Goal: Feedback & Contribution: Leave review/rating

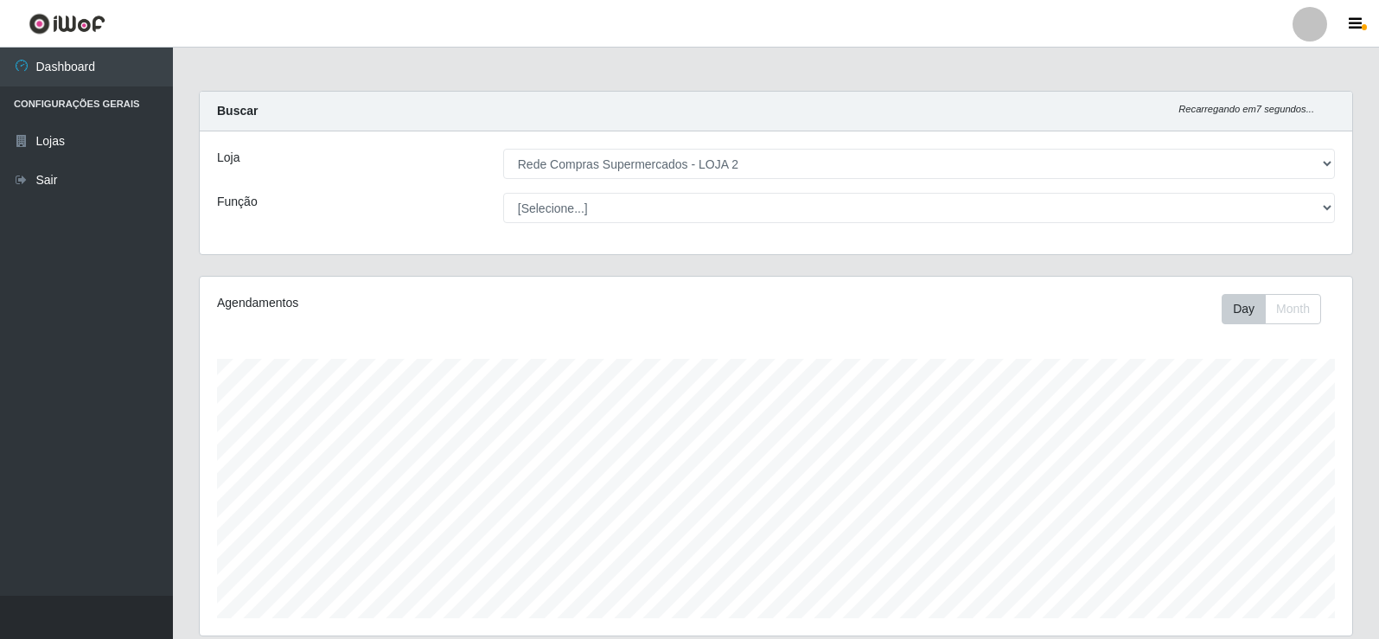
select select "161"
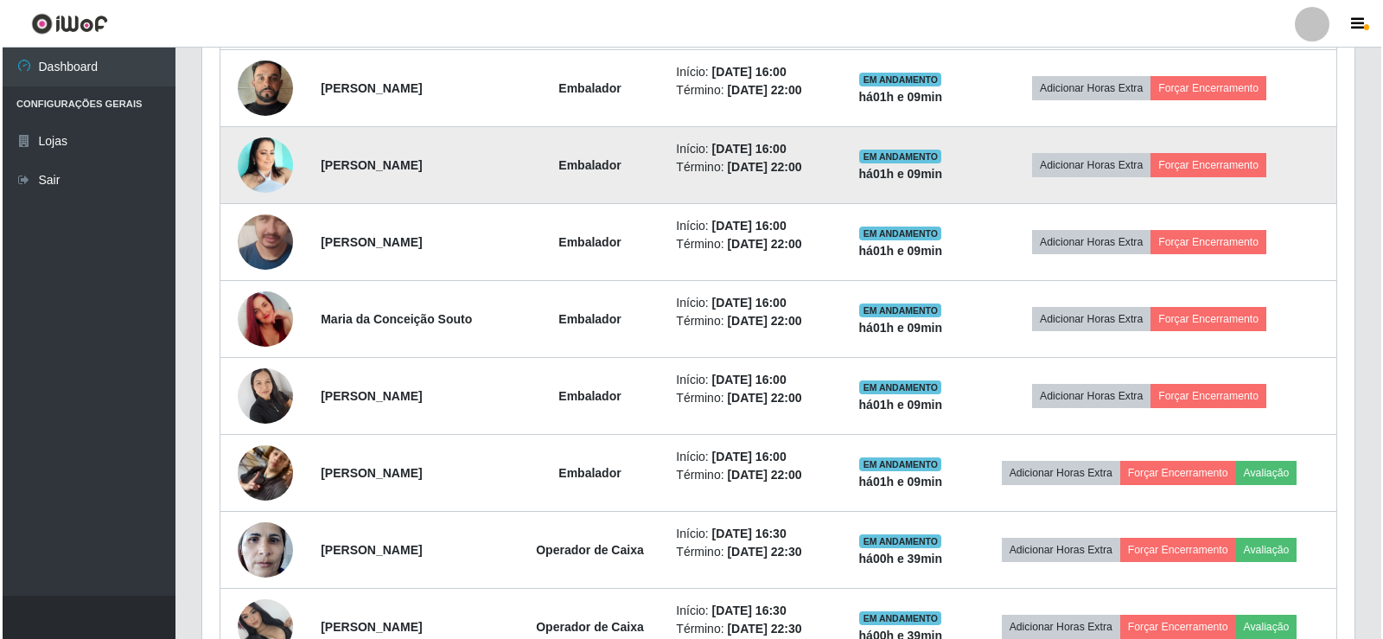
scroll to position [971, 0]
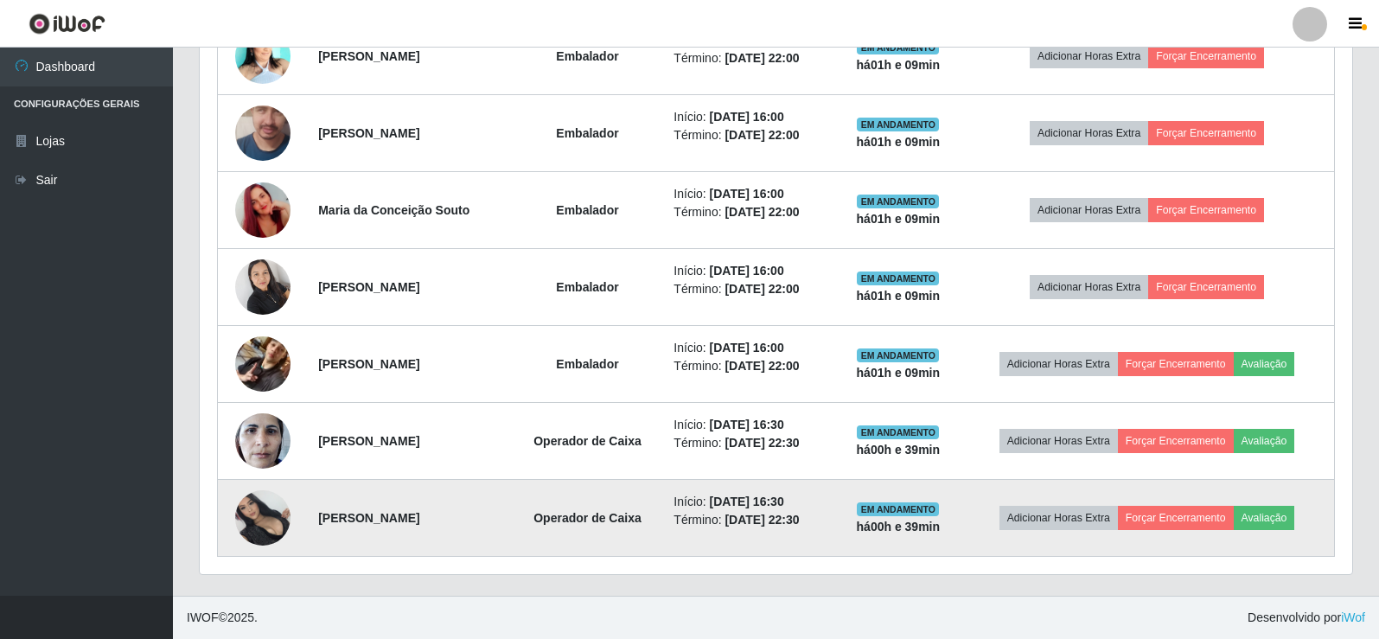
click at [260, 507] on img at bounding box center [262, 517] width 55 height 55
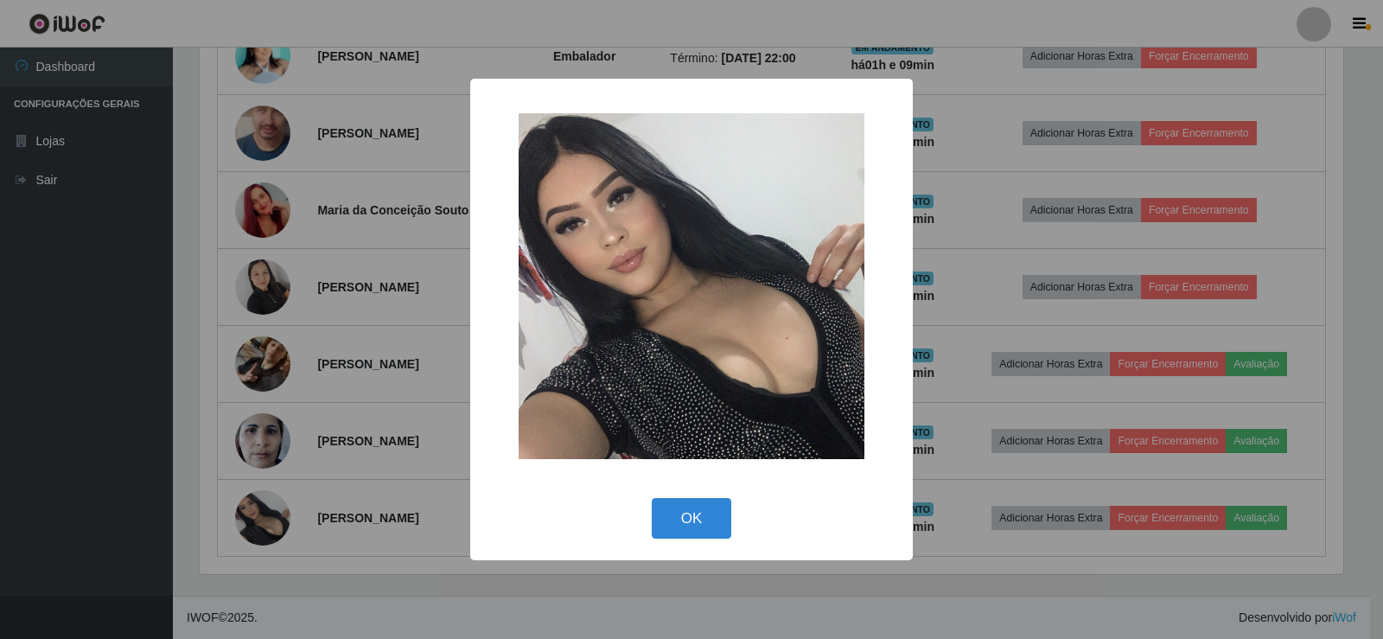
click at [339, 280] on div "× OK Cancel" at bounding box center [691, 319] width 1383 height 639
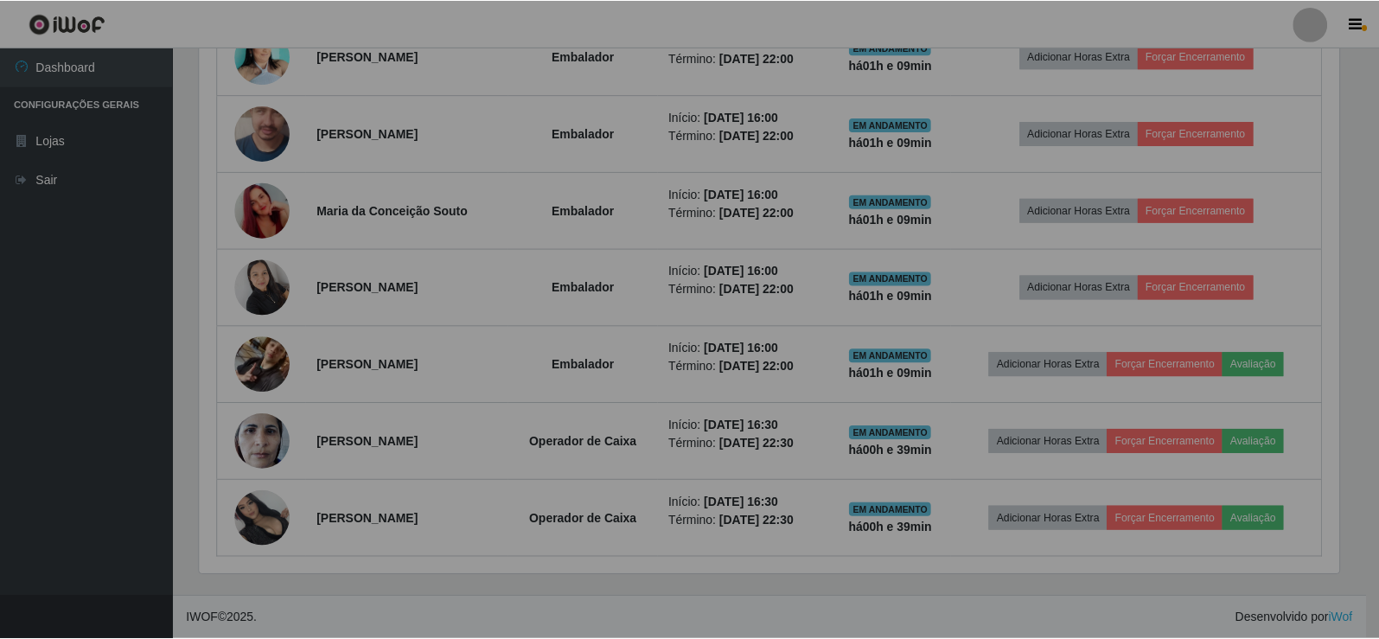
scroll to position [359, 1153]
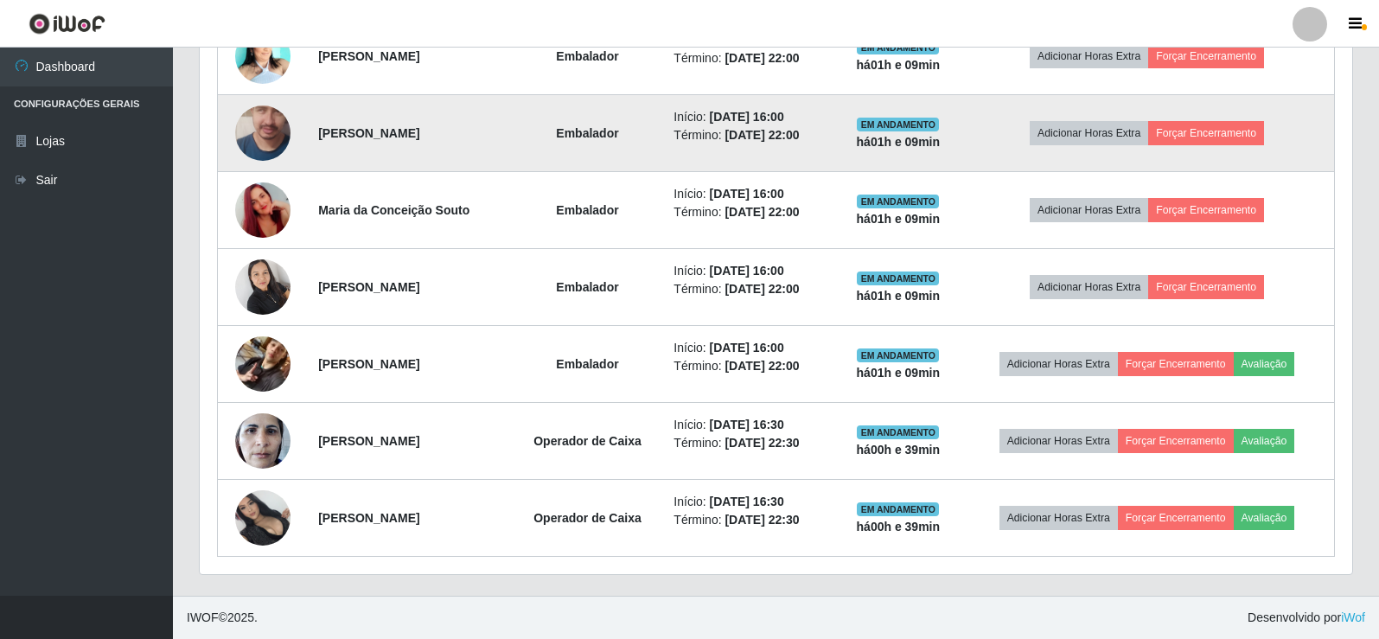
click at [265, 125] on img at bounding box center [262, 133] width 55 height 126
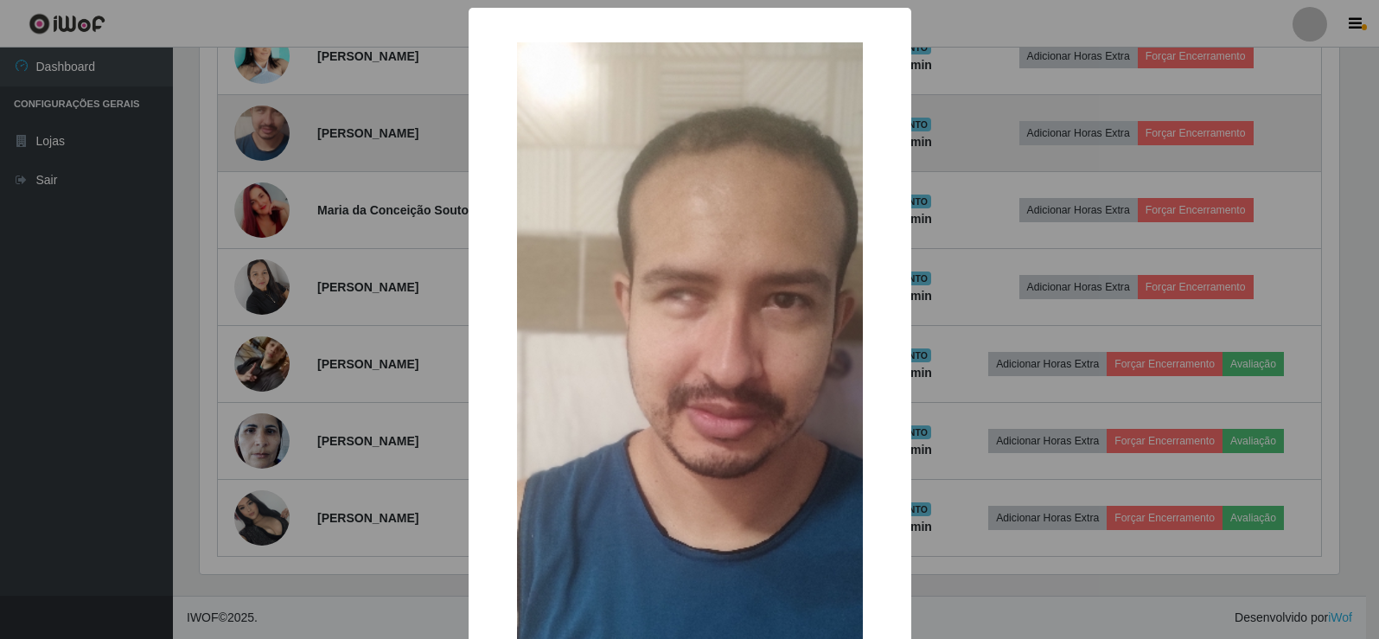
scroll to position [359, 1144]
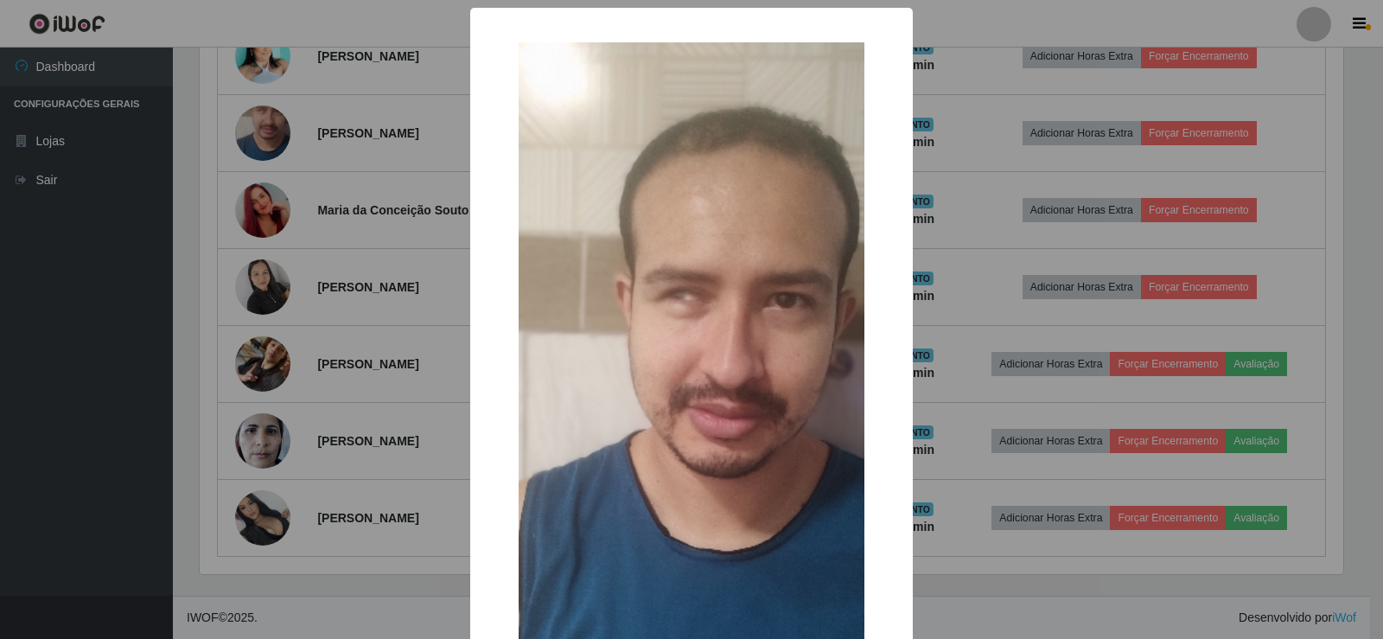
click at [336, 150] on div "× OK Cancel" at bounding box center [691, 319] width 1383 height 639
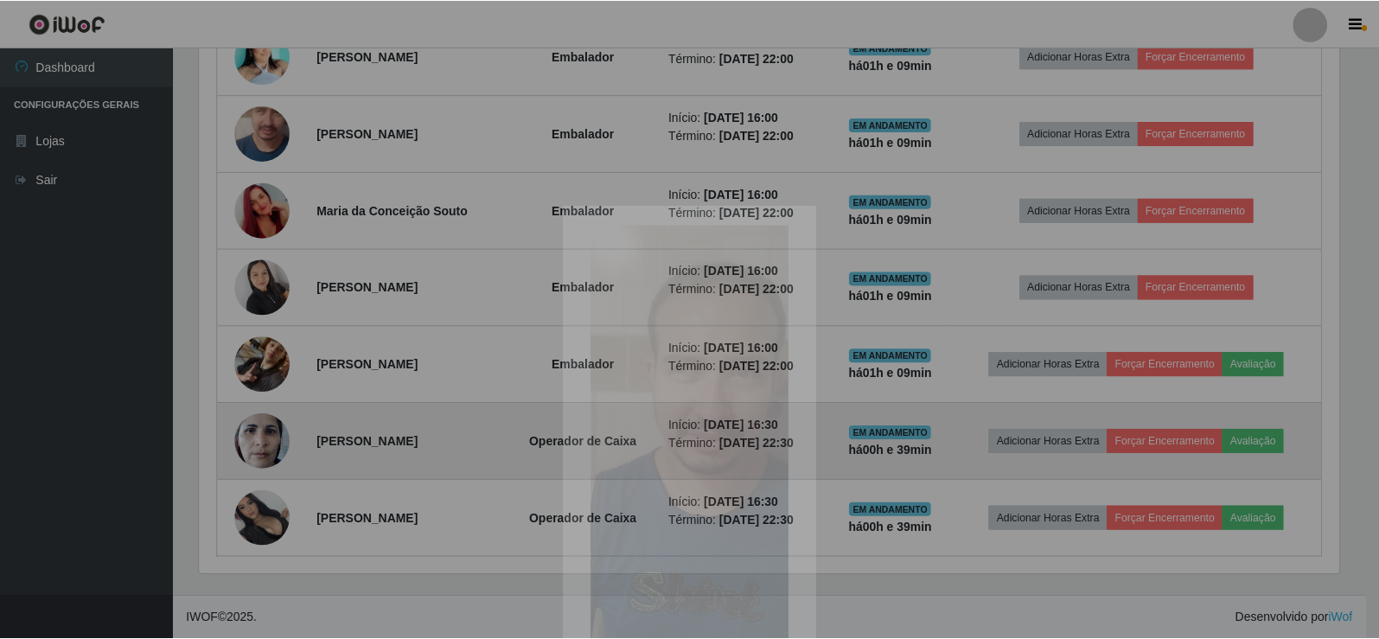
scroll to position [359, 1153]
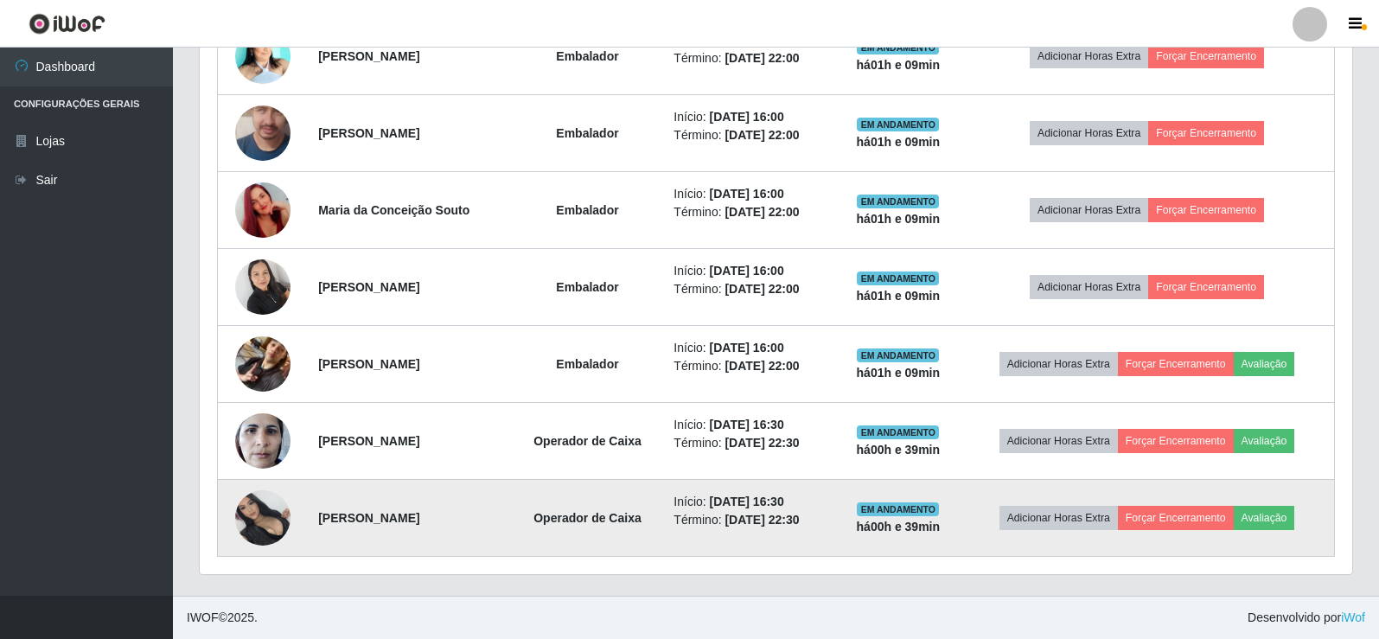
click at [245, 530] on img at bounding box center [262, 517] width 55 height 55
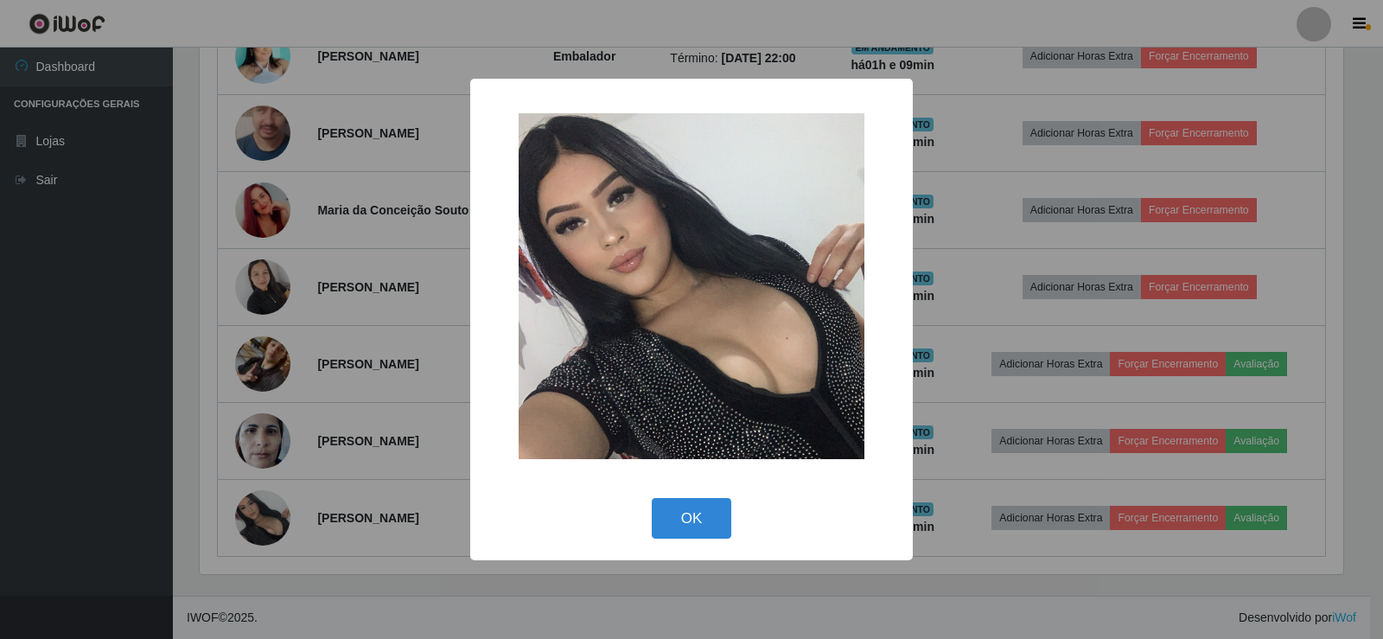
click at [302, 374] on div "× OK Cancel" at bounding box center [691, 319] width 1383 height 639
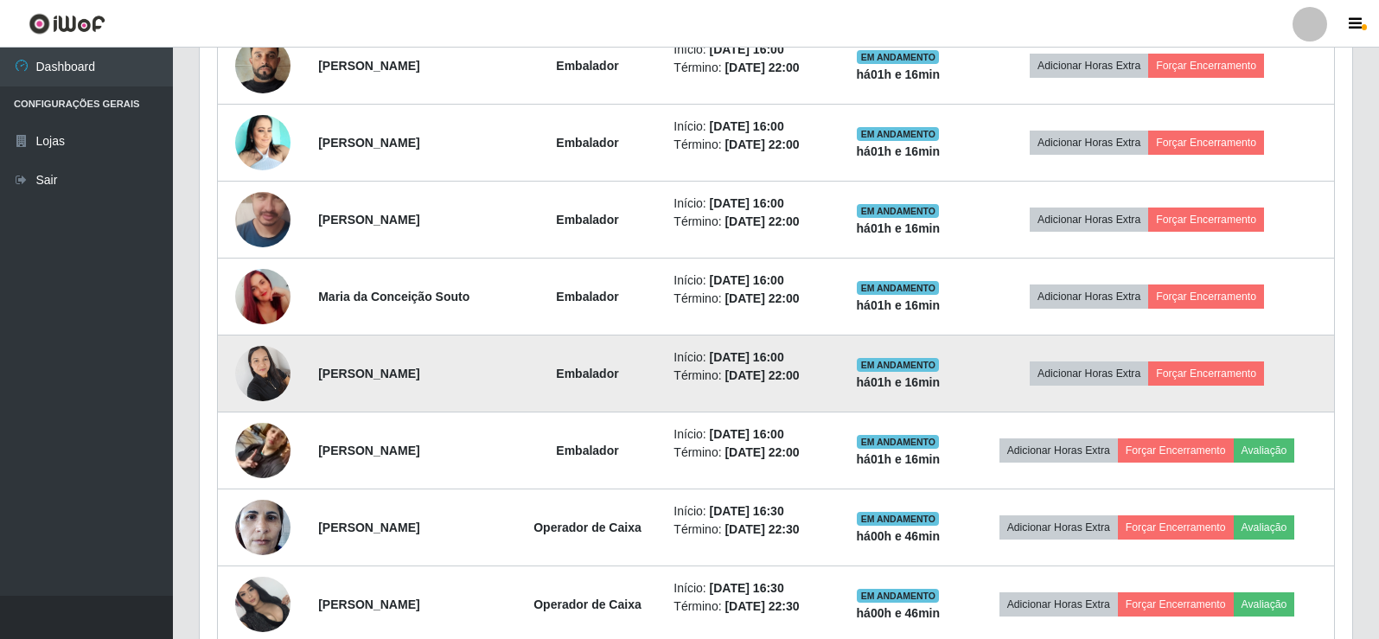
scroll to position [971, 0]
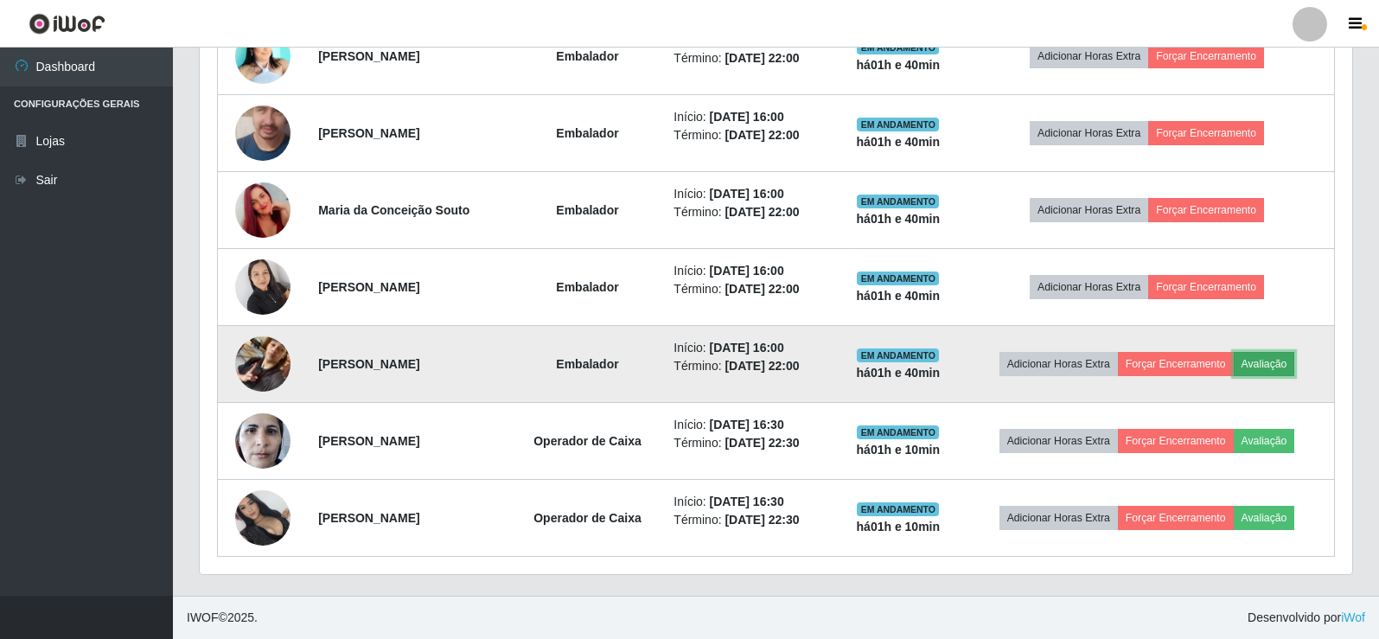
click at [1281, 372] on button "Avaliação" at bounding box center [1264, 364] width 61 height 24
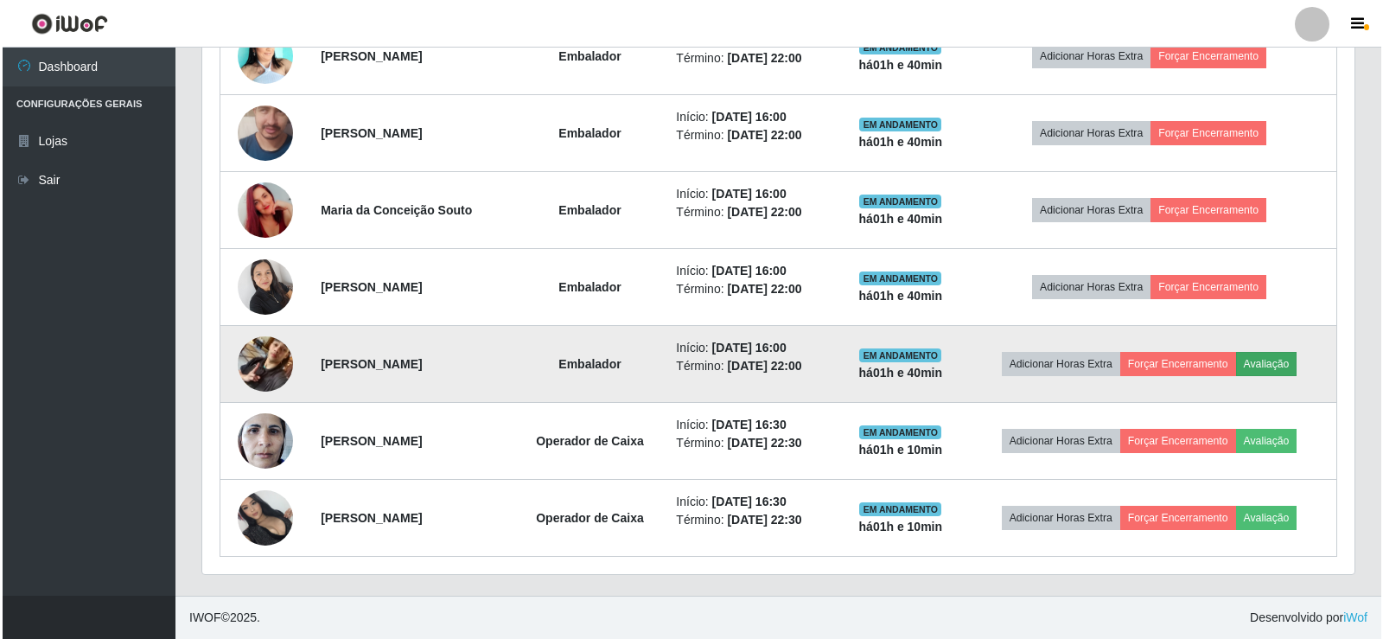
scroll to position [359, 1144]
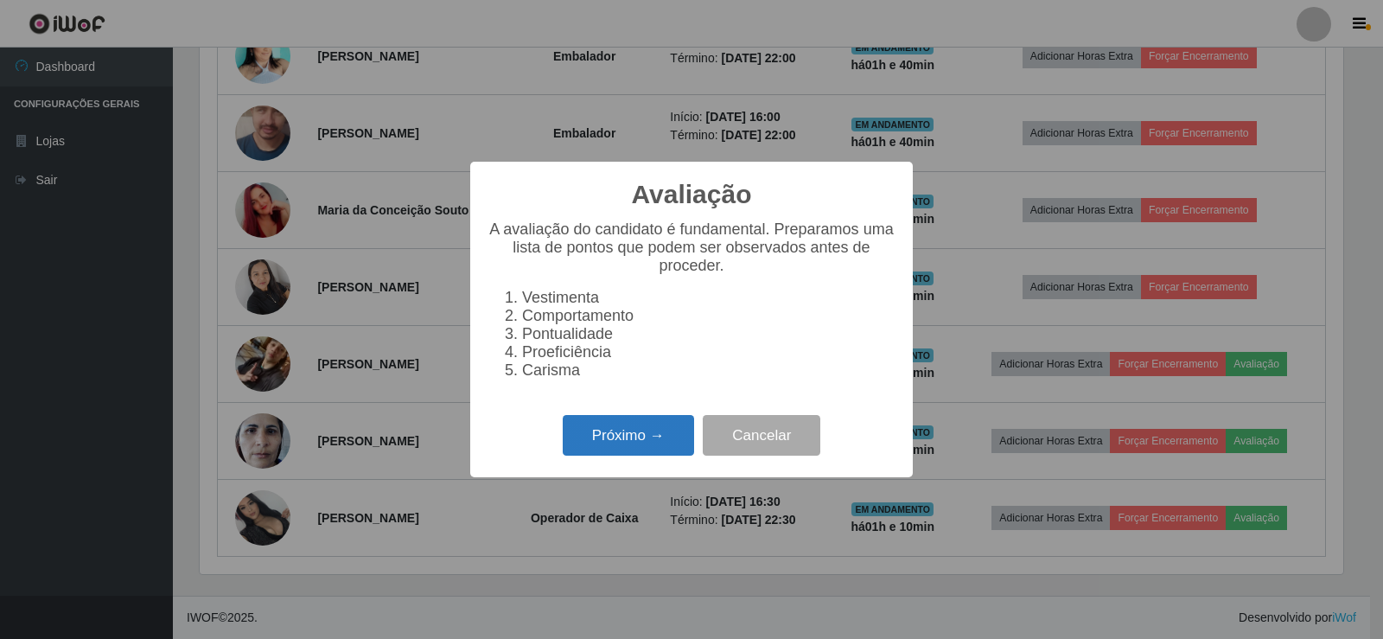
click at [668, 446] on button "Próximo →" at bounding box center [628, 435] width 131 height 41
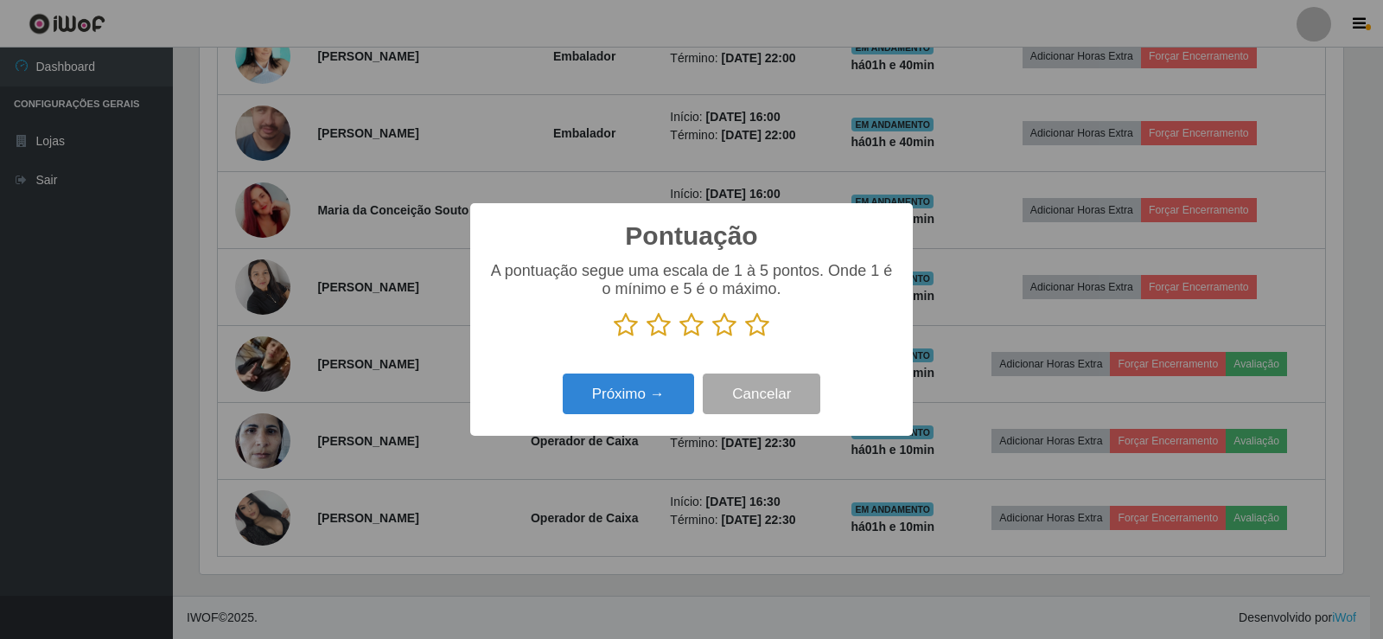
click at [745, 321] on icon at bounding box center [757, 325] width 24 height 26
click at [745, 338] on input "radio" at bounding box center [745, 338] width 0 height 0
click at [624, 393] on button "Próximo →" at bounding box center [628, 394] width 131 height 41
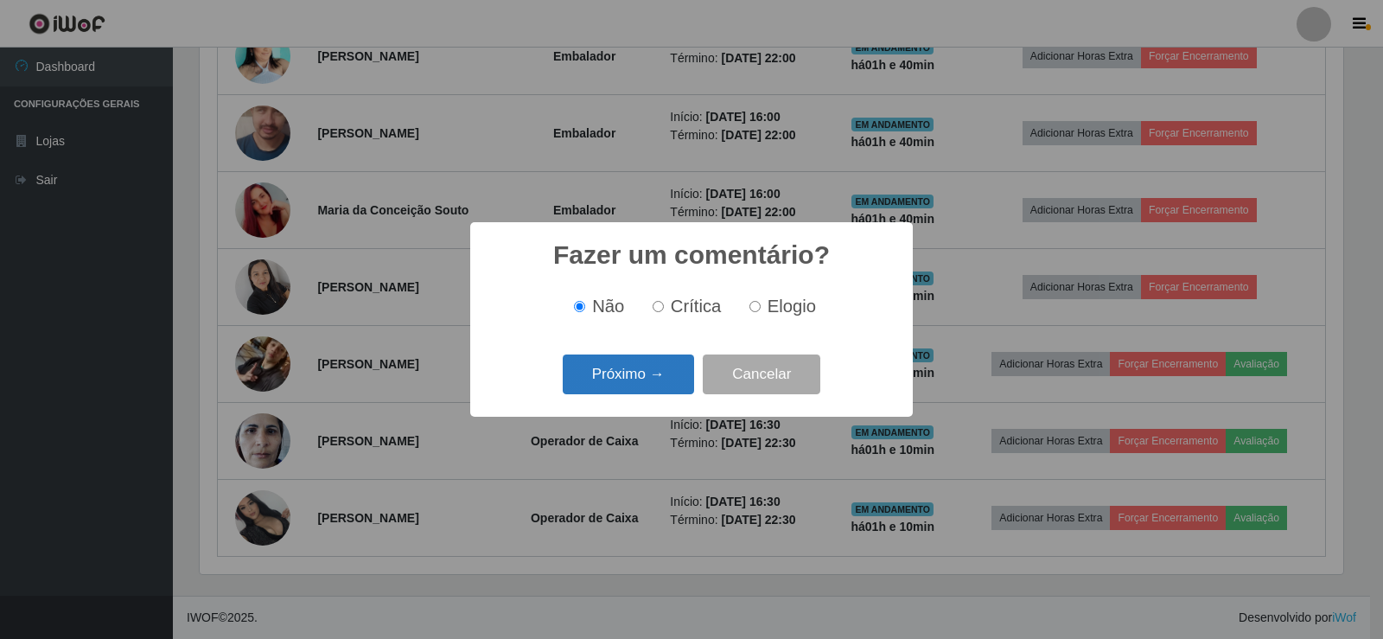
click at [644, 367] on button "Próximo →" at bounding box center [628, 375] width 131 height 41
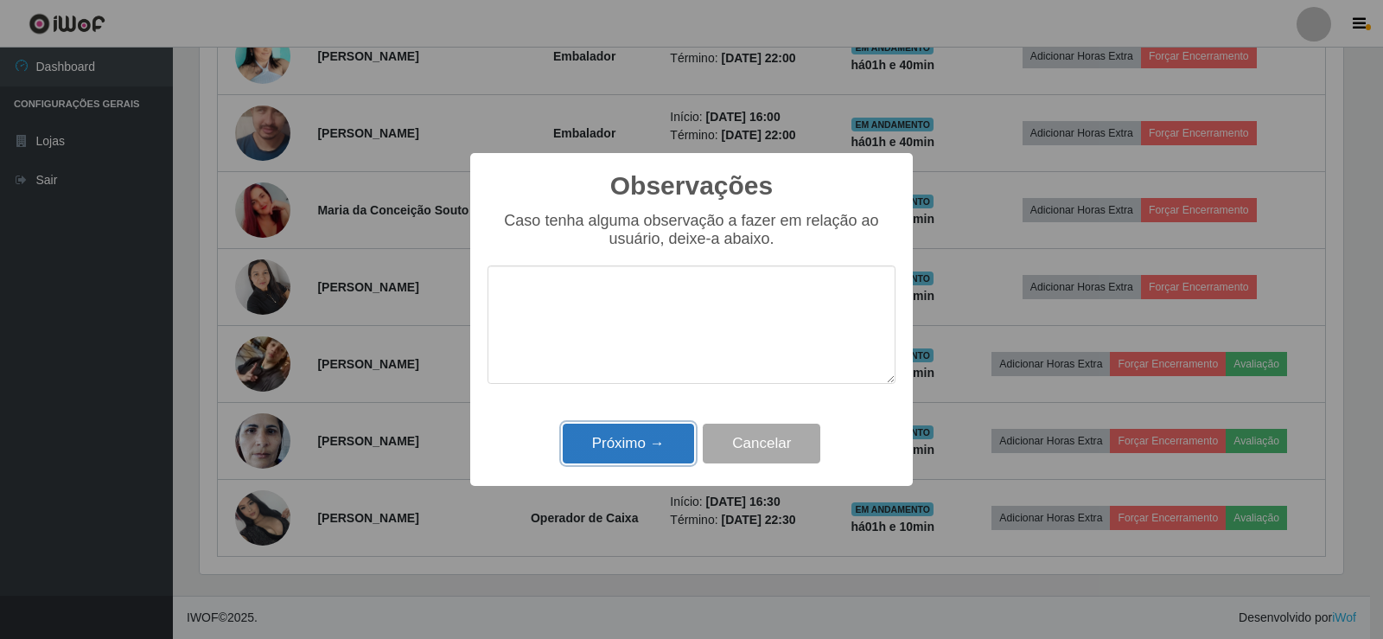
click at [646, 434] on button "Próximo →" at bounding box center [628, 444] width 131 height 41
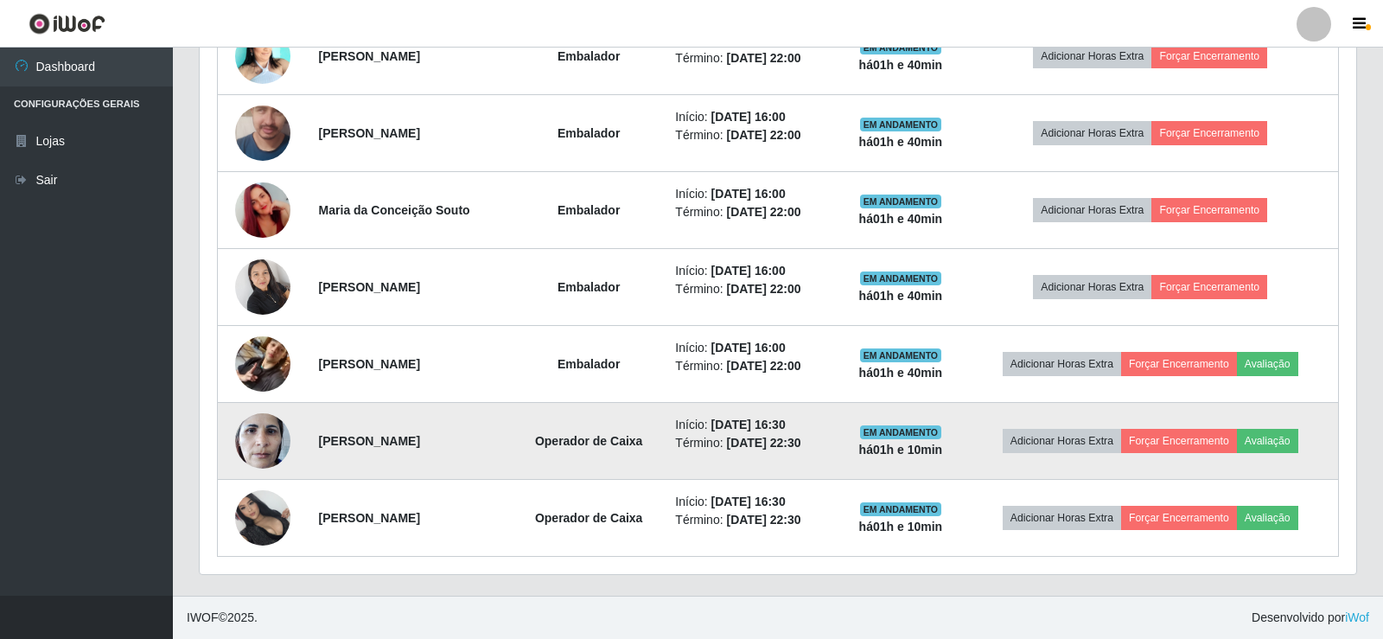
scroll to position [359, 1153]
click at [1274, 432] on button "Avaliação" at bounding box center [1264, 441] width 61 height 24
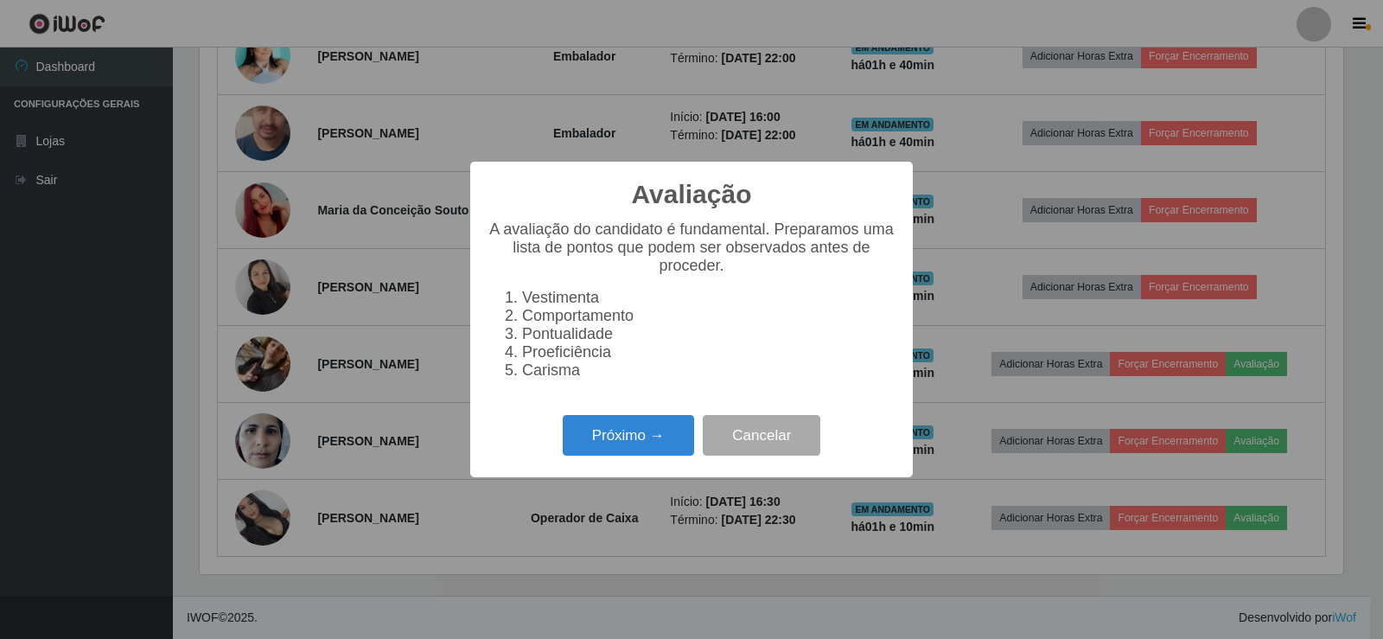
scroll to position [359, 1144]
click at [634, 438] on button "Próximo →" at bounding box center [628, 435] width 131 height 41
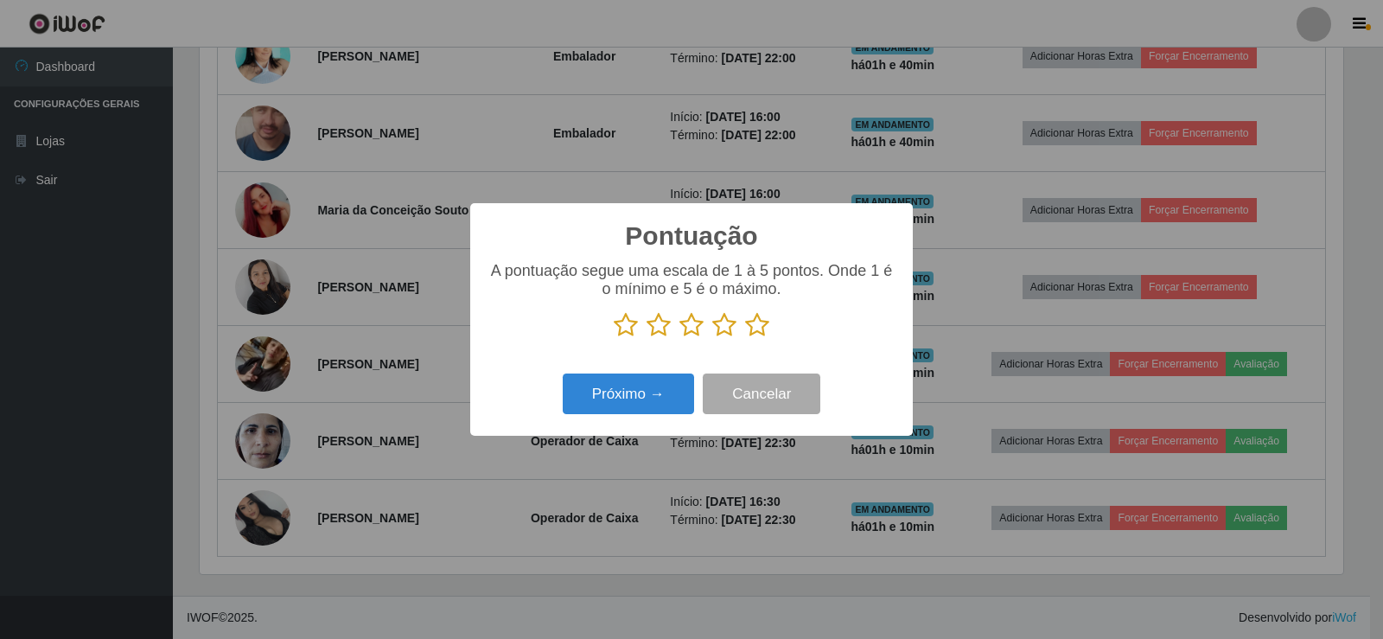
click at [761, 321] on icon at bounding box center [757, 325] width 24 height 26
click at [745, 338] on input "radio" at bounding box center [745, 338] width 0 height 0
click at [661, 386] on button "Próximo →" at bounding box center [628, 394] width 131 height 41
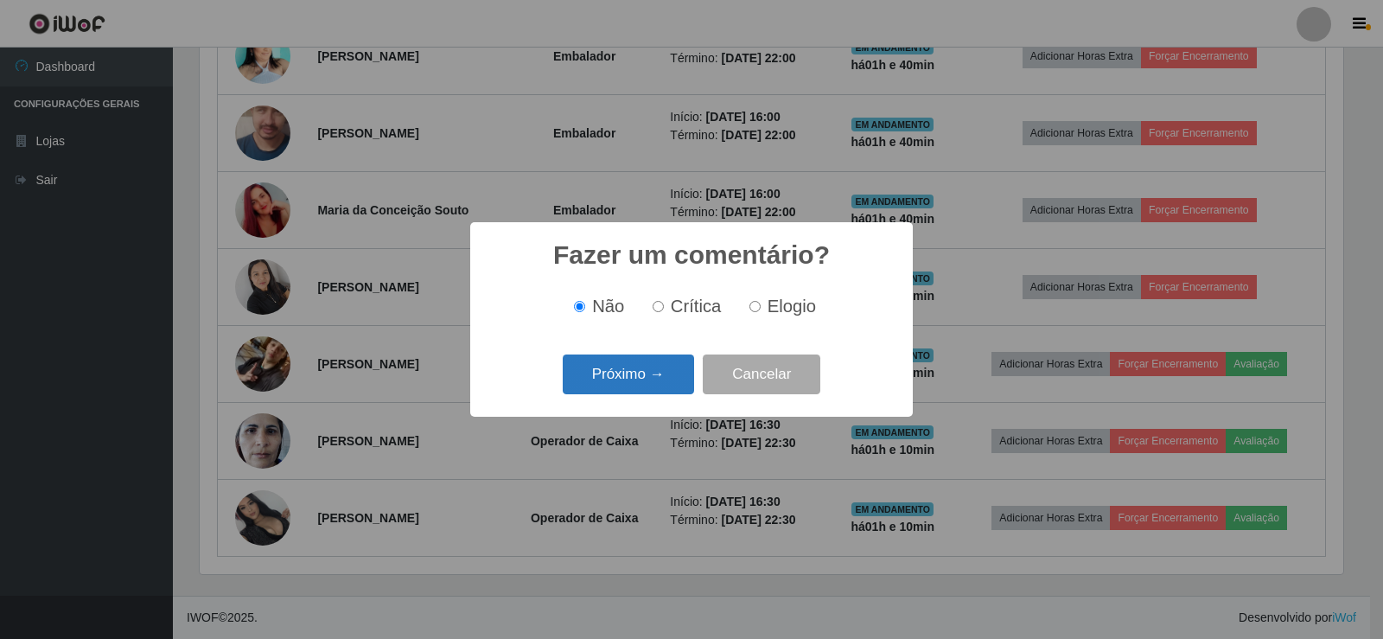
click at [651, 390] on button "Próximo →" at bounding box center [628, 375] width 131 height 41
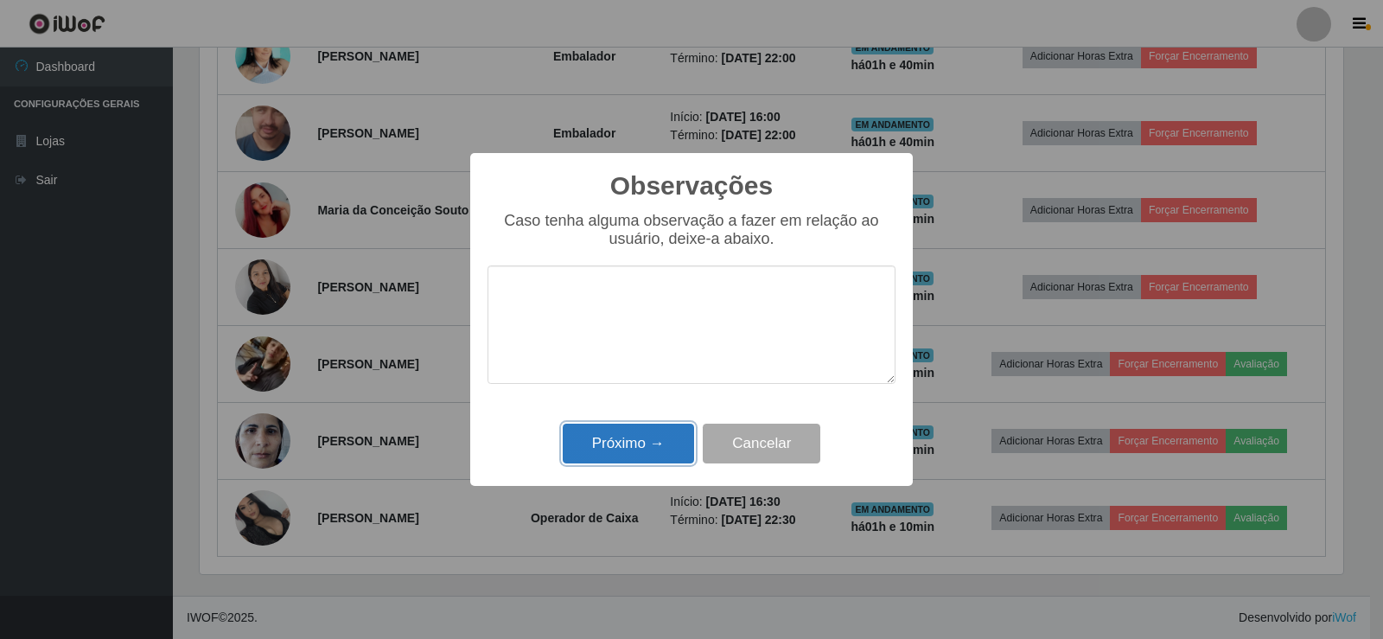
click at [619, 448] on button "Próximo →" at bounding box center [628, 444] width 131 height 41
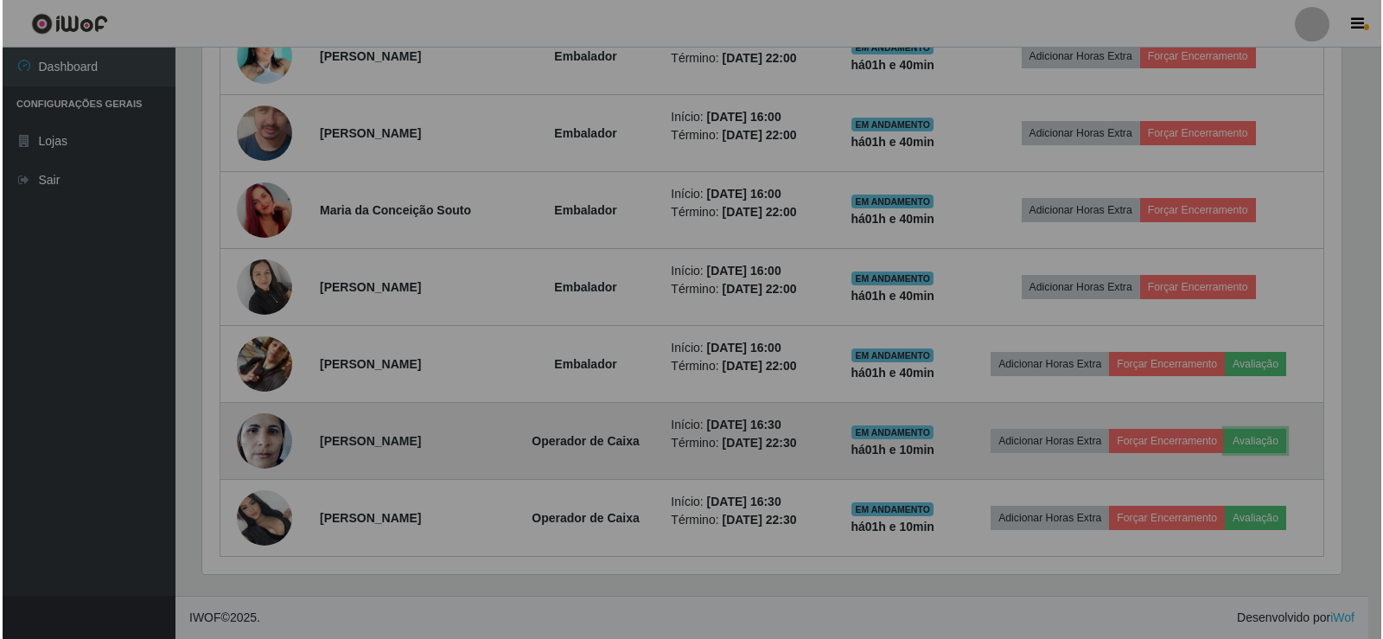
scroll to position [359, 1153]
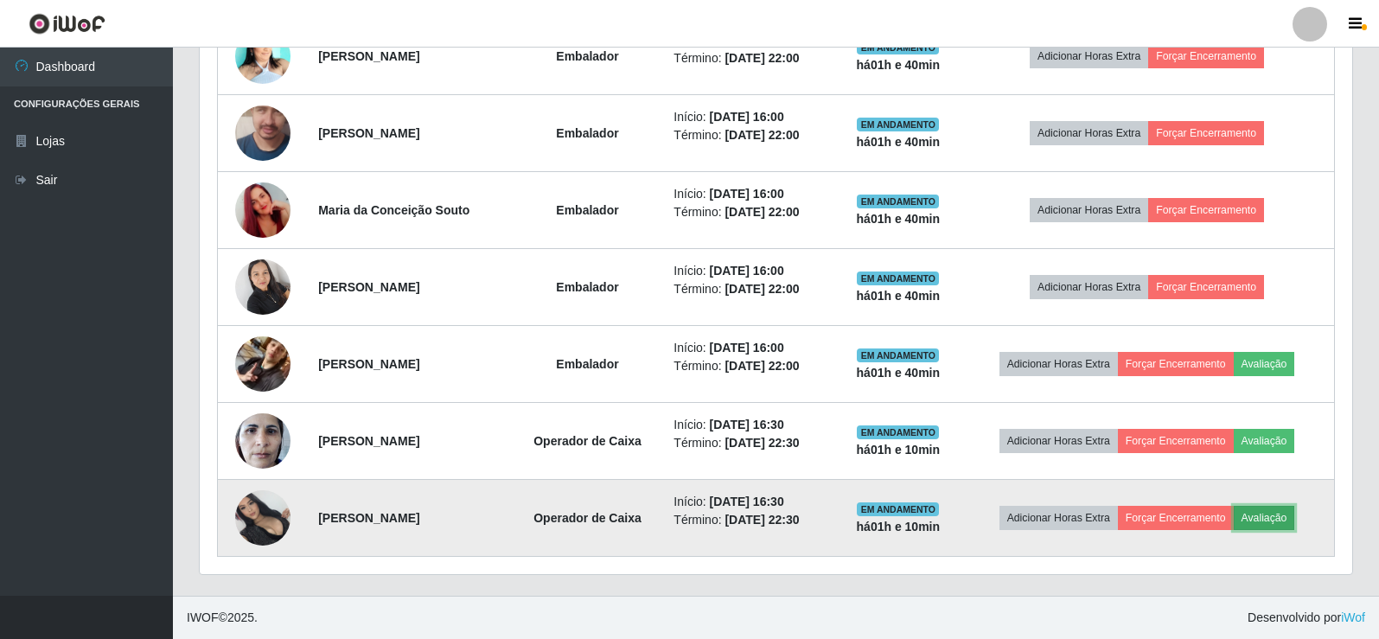
click at [1268, 519] on button "Avaliação" at bounding box center [1264, 518] width 61 height 24
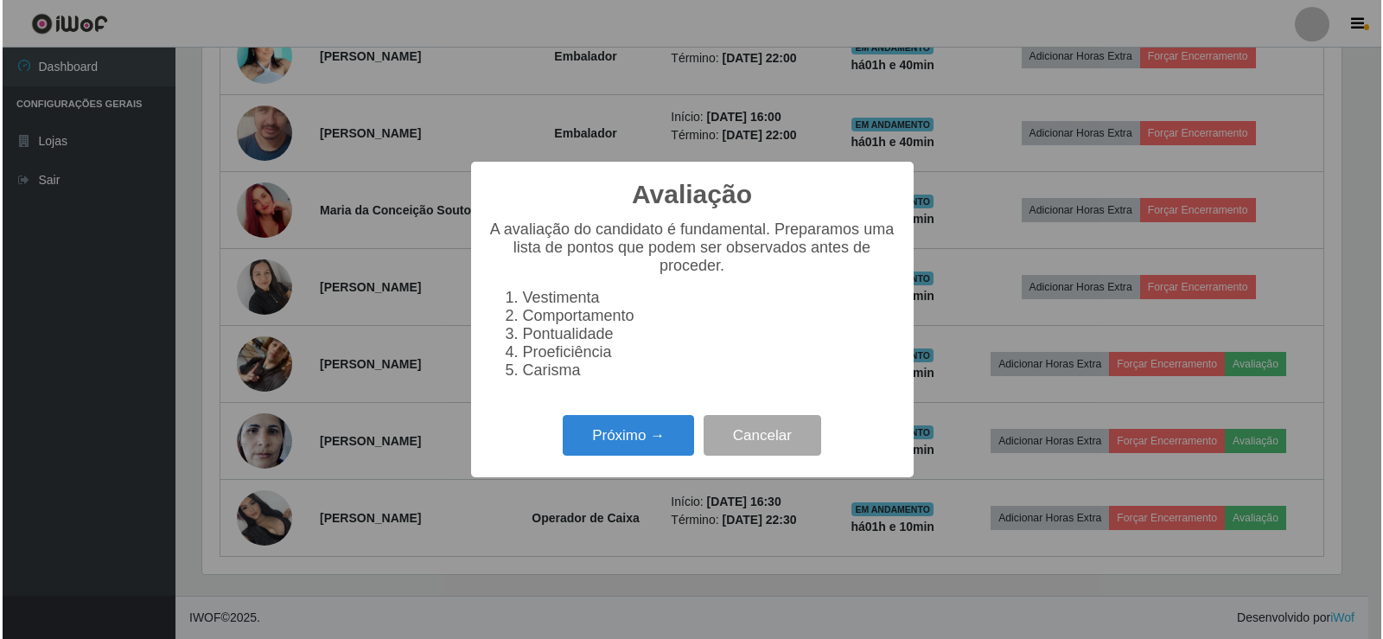
scroll to position [359, 1144]
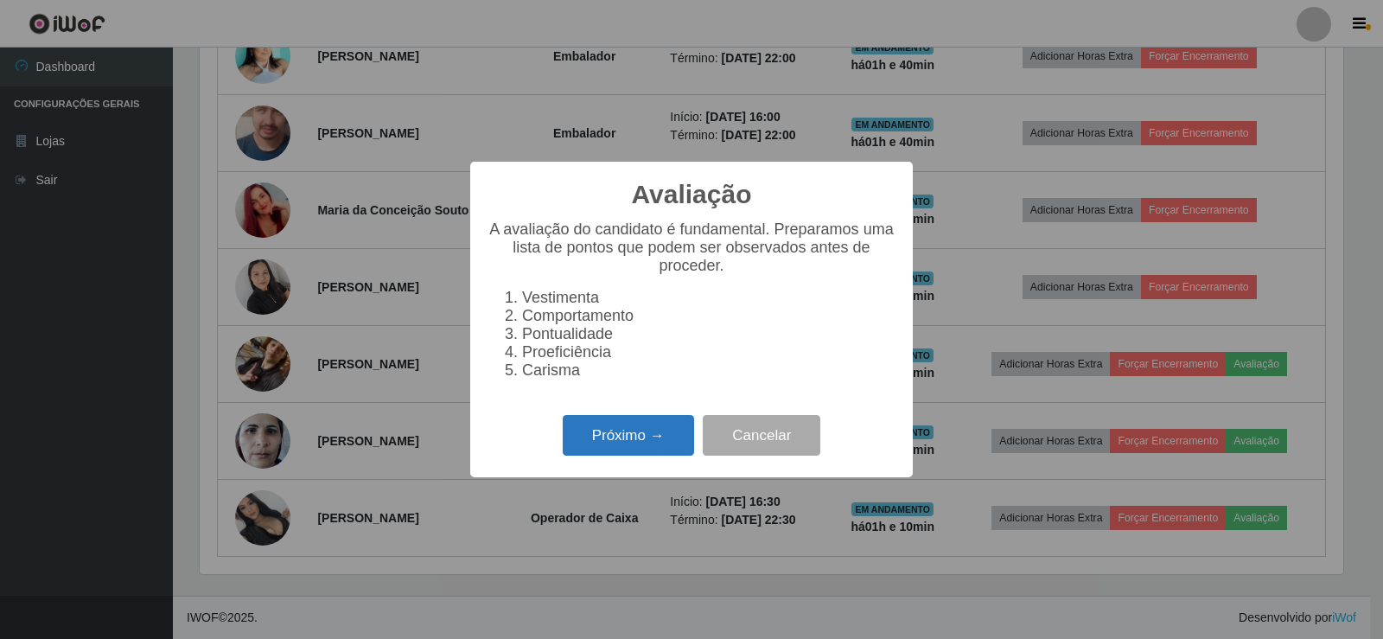
click at [643, 453] on button "Próximo →" at bounding box center [628, 435] width 131 height 41
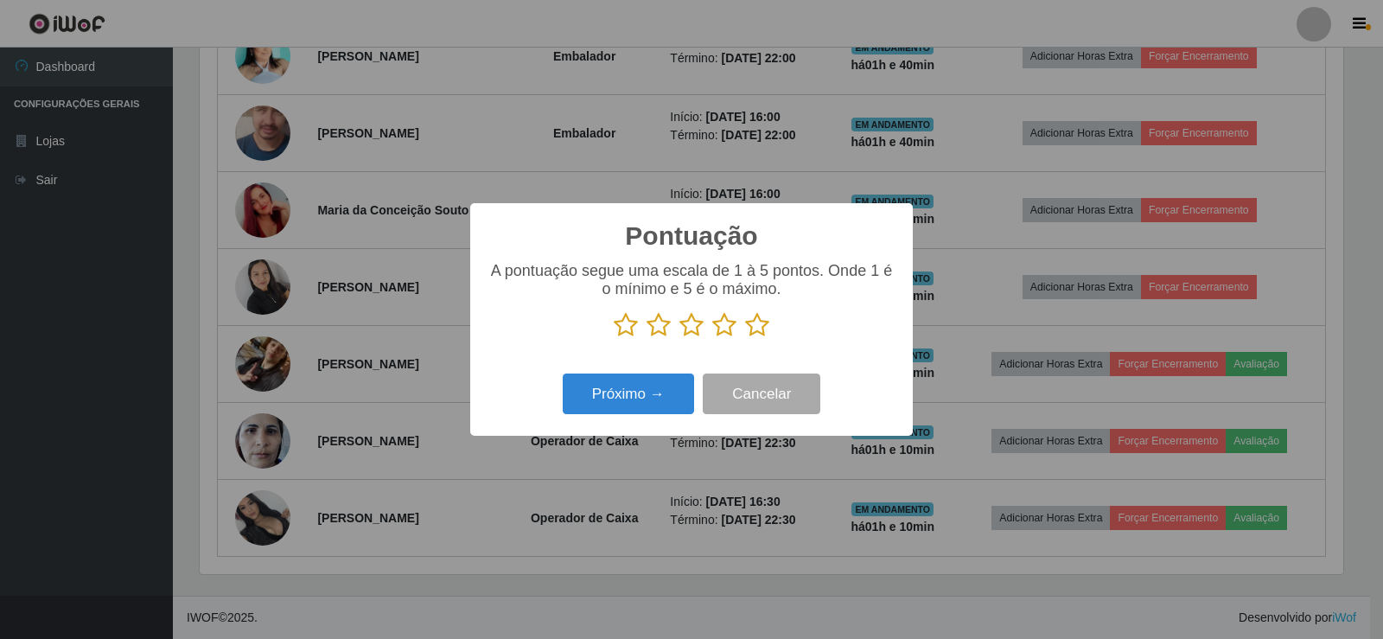
click at [753, 333] on icon at bounding box center [757, 325] width 24 height 26
click at [745, 338] on input "radio" at bounding box center [745, 338] width 0 height 0
click at [663, 375] on div "Próximo → Cancelar" at bounding box center [692, 393] width 408 height 49
click at [661, 385] on button "Próximo →" at bounding box center [628, 394] width 131 height 41
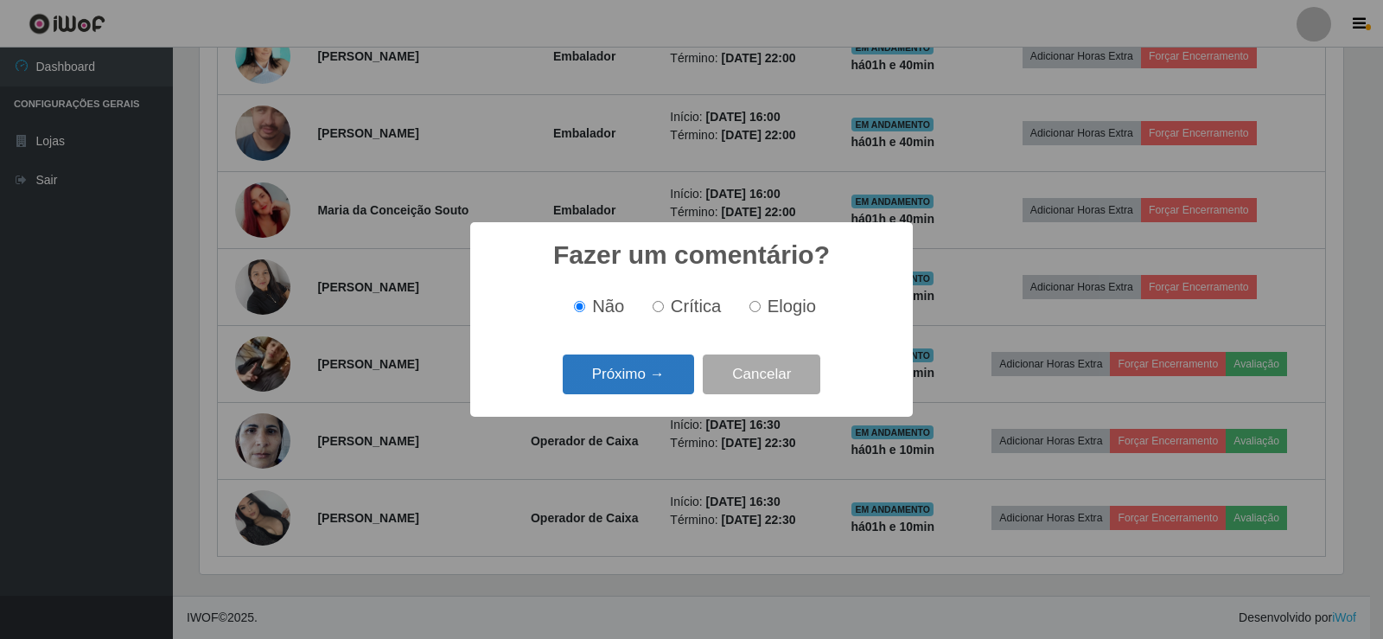
click at [655, 361] on button "Próximo →" at bounding box center [628, 375] width 131 height 41
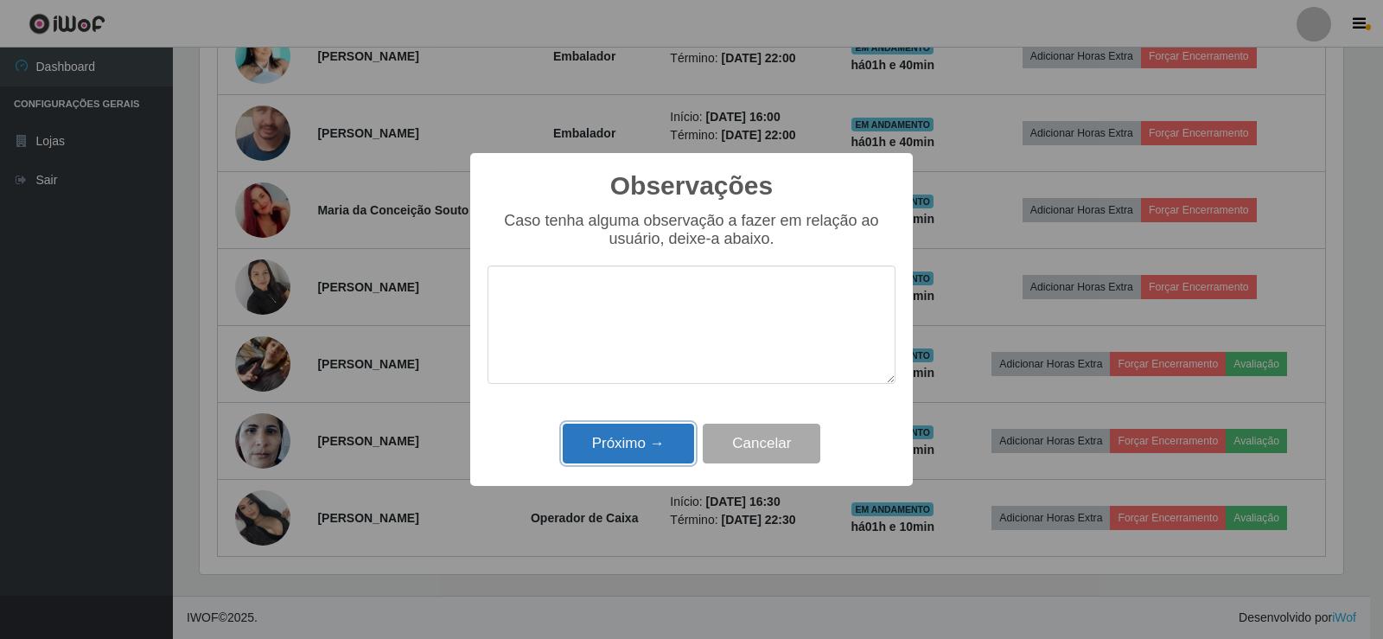
click at [619, 438] on button "Próximo →" at bounding box center [628, 444] width 131 height 41
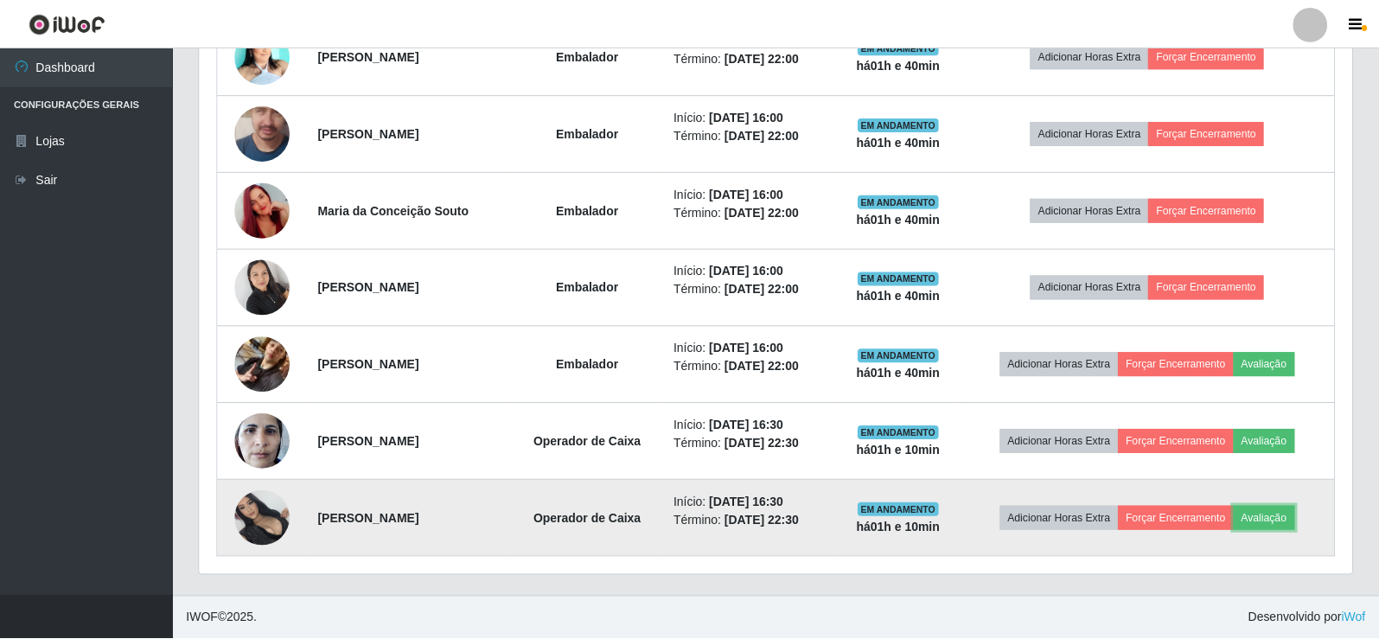
scroll to position [359, 1153]
